Goal: Navigation & Orientation: Find specific page/section

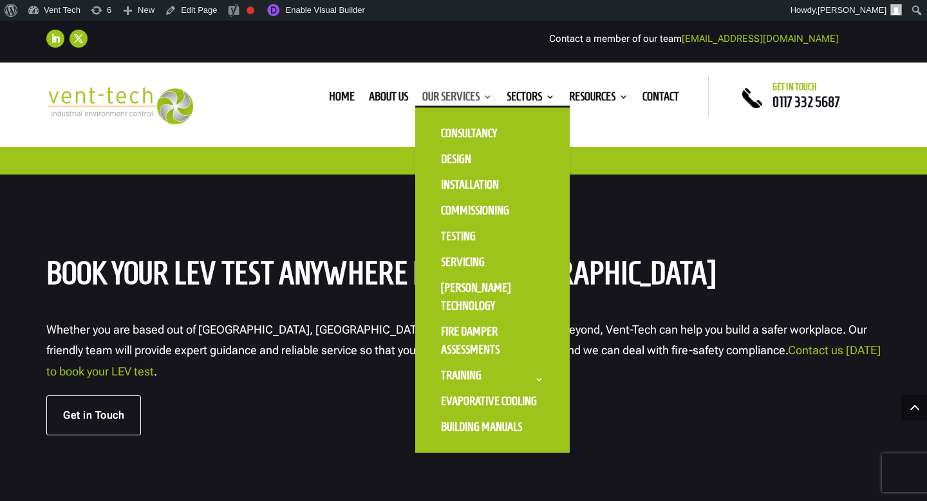
scroll to position [3563, 0]
click at [451, 135] on link "Consultancy" at bounding box center [492, 133] width 129 height 26
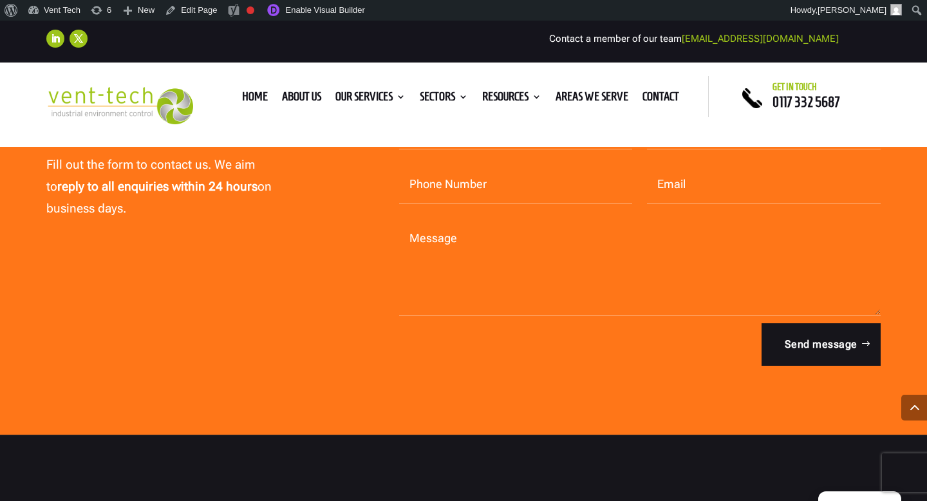
scroll to position [4109, 0]
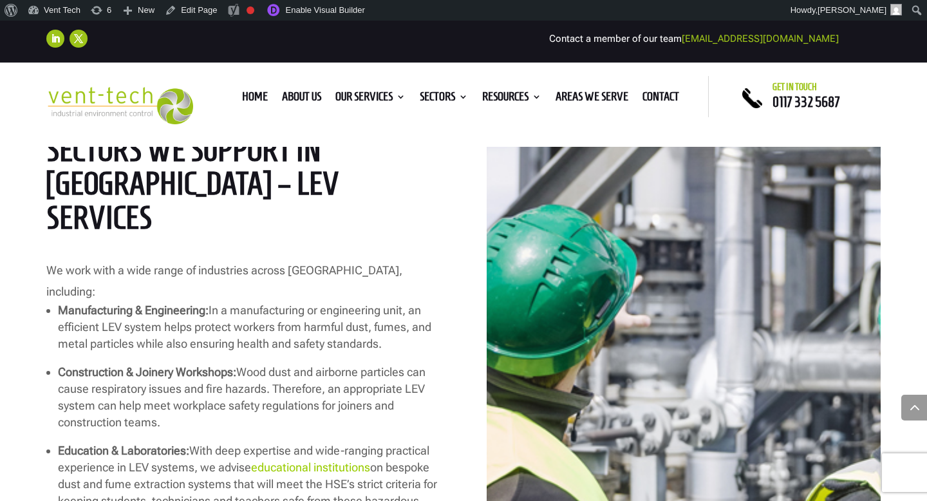
scroll to position [2035, 0]
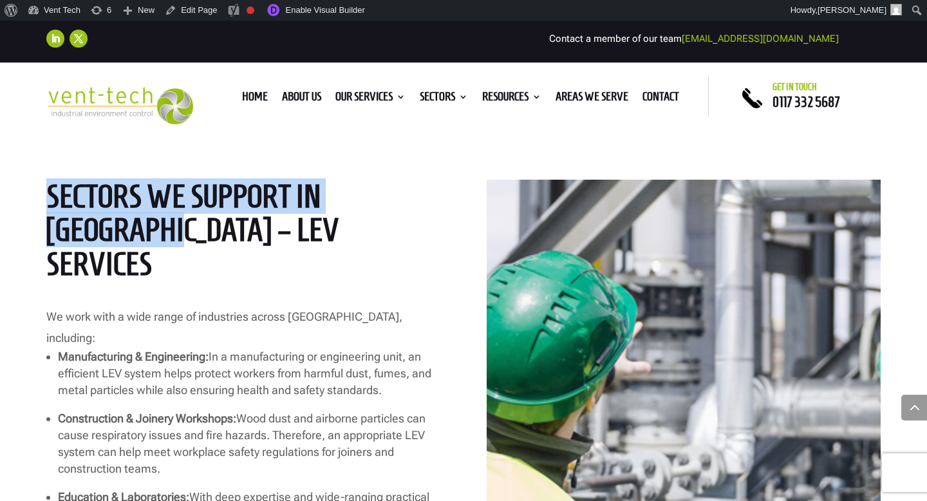
drag, startPoint x: 50, startPoint y: 187, endPoint x: 193, endPoint y: 225, distance: 148.5
click at [193, 225] on h2 "SECTORS WE SUPPORT IN MANCHESTER – LEV SERVICES" at bounding box center [243, 234] width 394 height 108
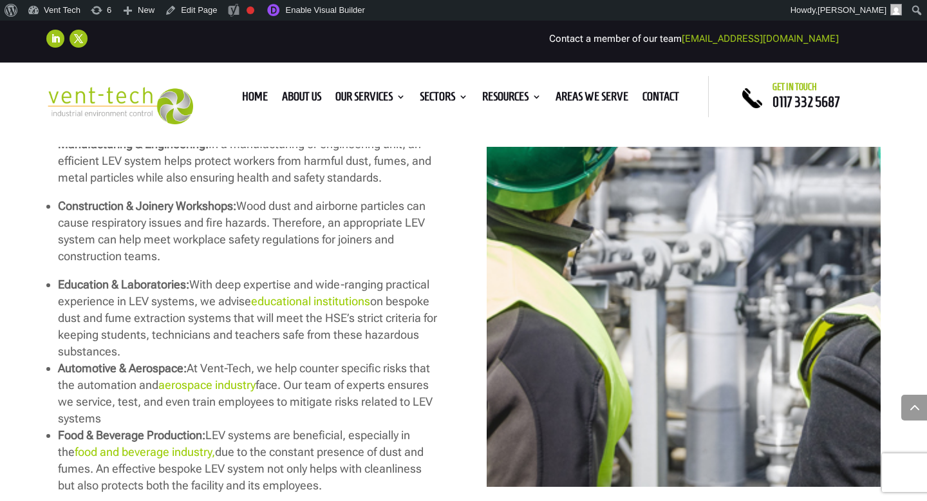
scroll to position [2263, 0]
